Goal: Task Accomplishment & Management: Complete application form

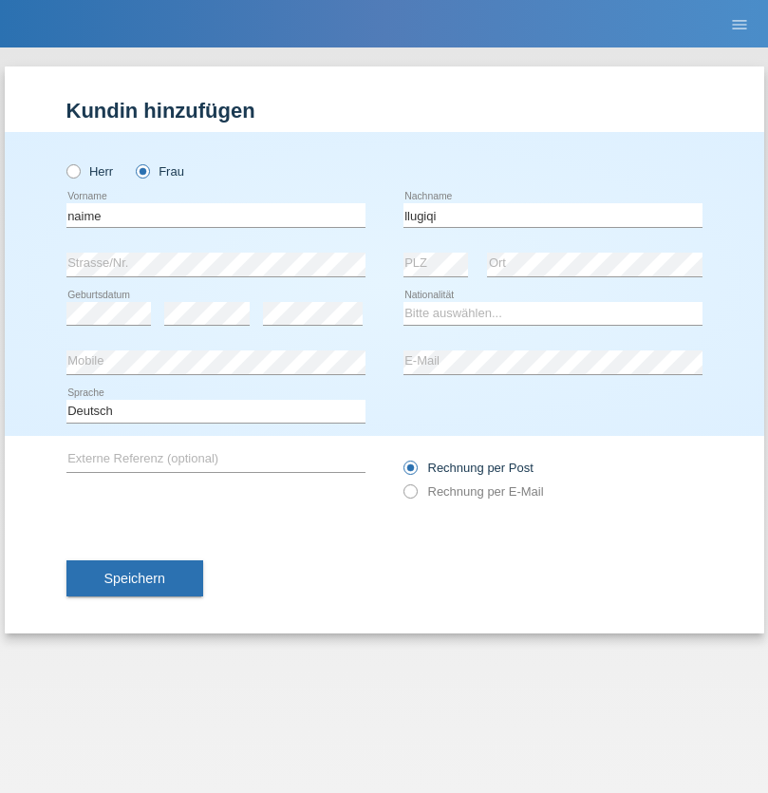
type input "llugiqi"
select select "CH"
radio input "true"
click at [216, 215] on input "text" at bounding box center [215, 215] width 299 height 24
type input "[PERSON_NAME]"
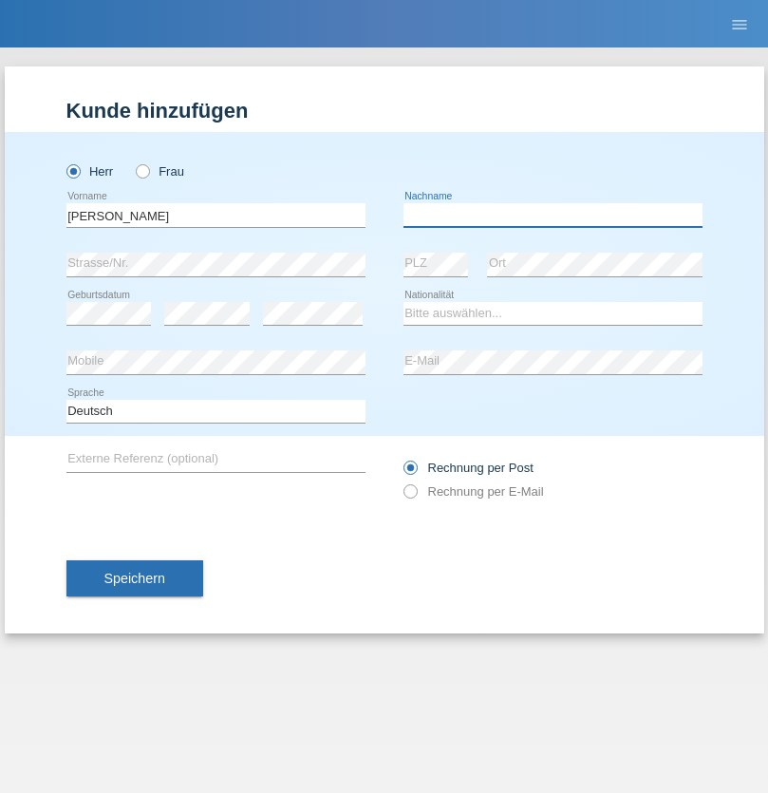
click at [553, 215] on input "text" at bounding box center [553, 215] width 299 height 24
type input "[PERSON_NAME]"
select select "PL"
select select "C"
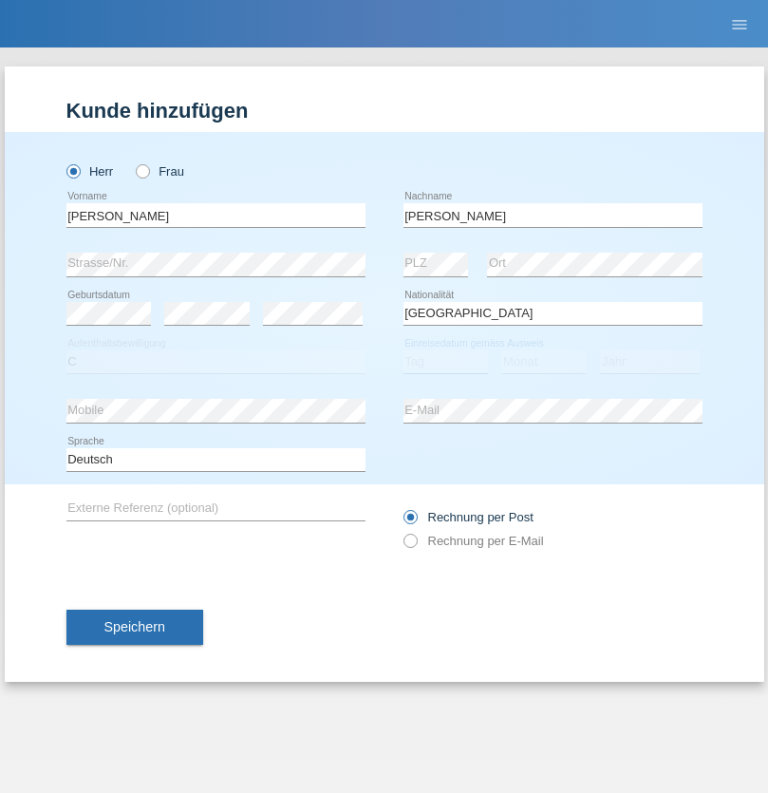
select select "11"
select select "01"
select select "2007"
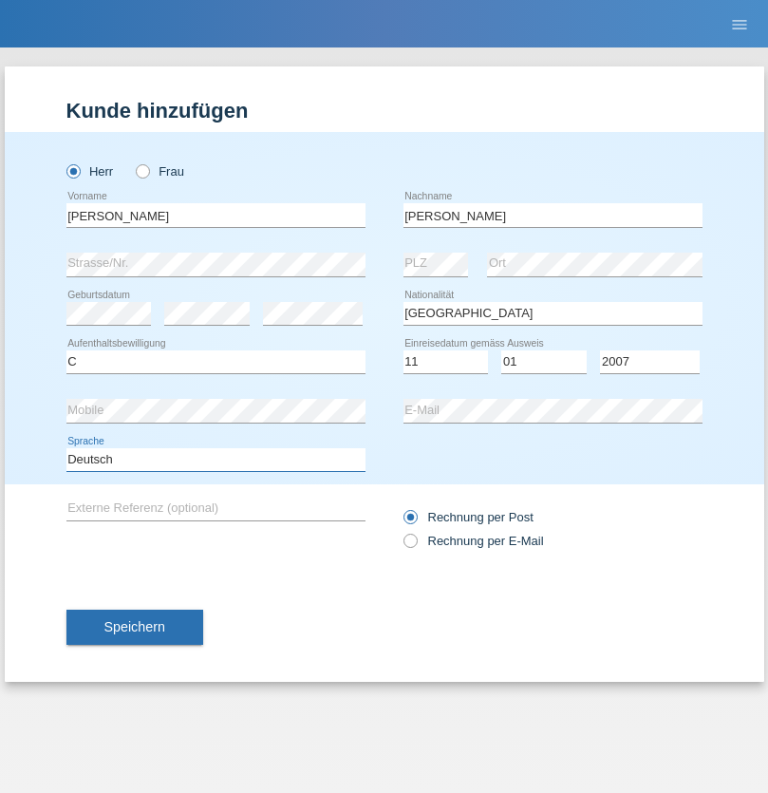
select select "en"
